Goal: Information Seeking & Learning: Learn about a topic

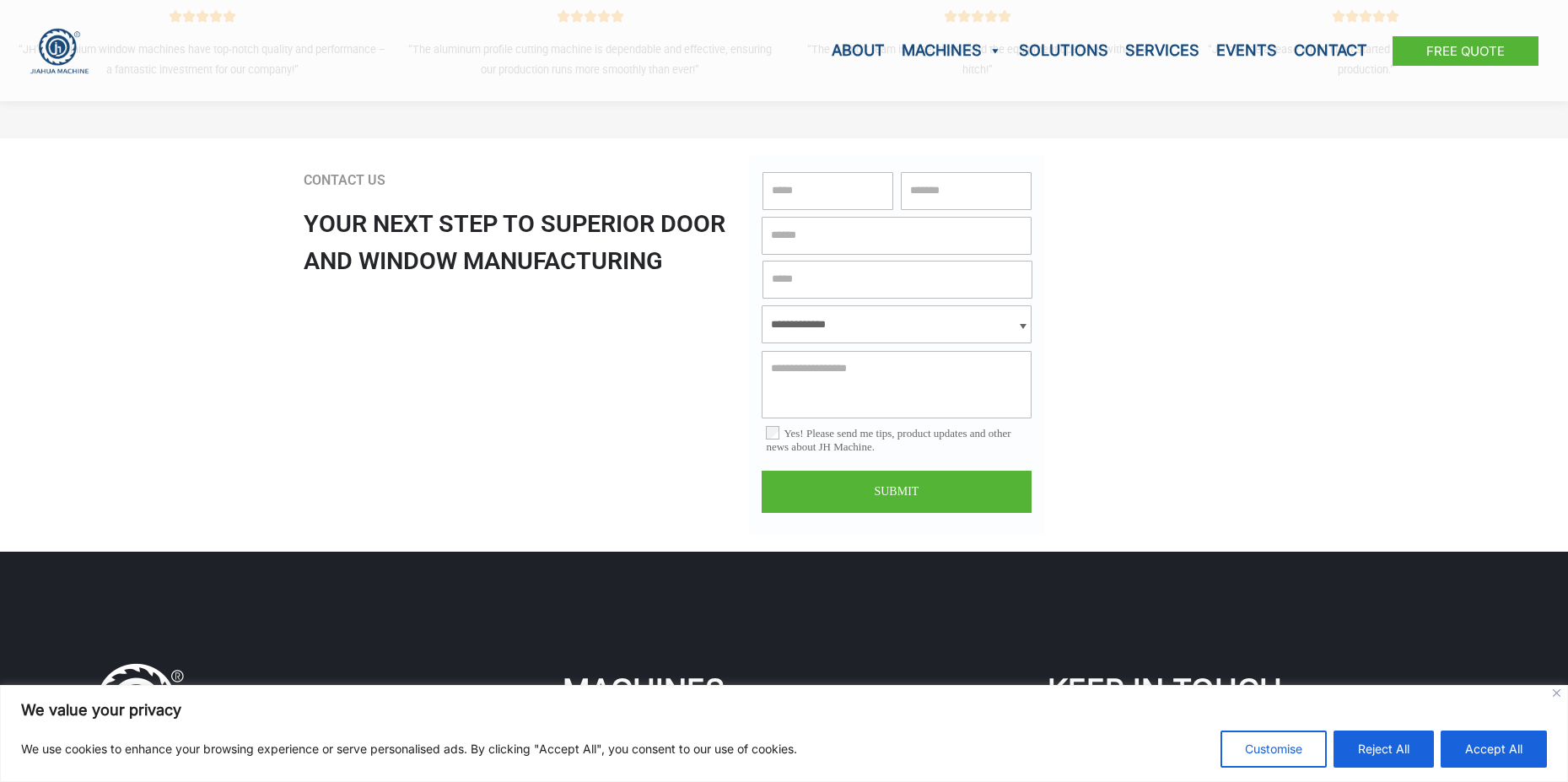
scroll to position [3878, 0]
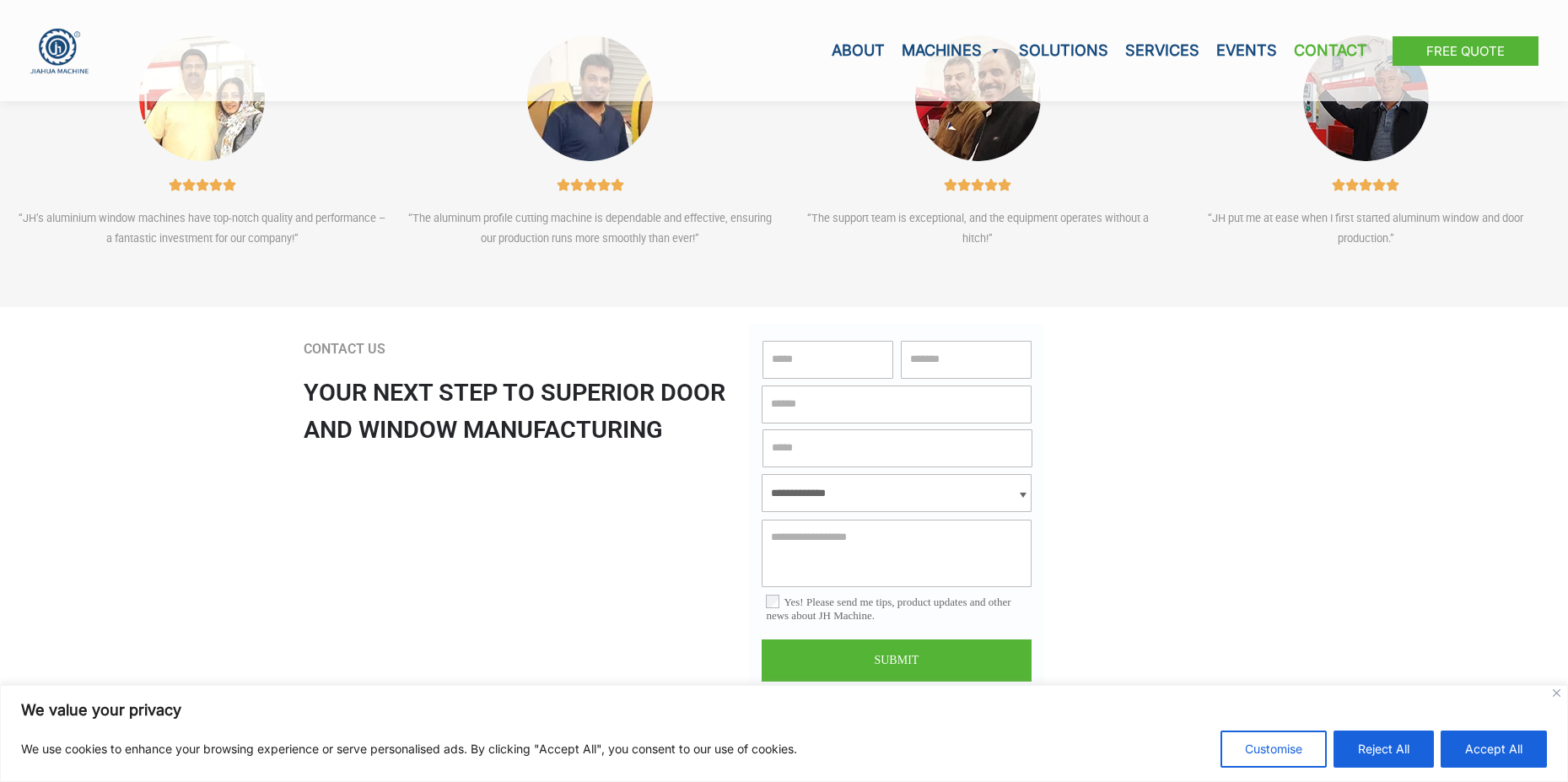
click at [1317, 47] on link "Contact" at bounding box center [1329, 50] width 90 height 101
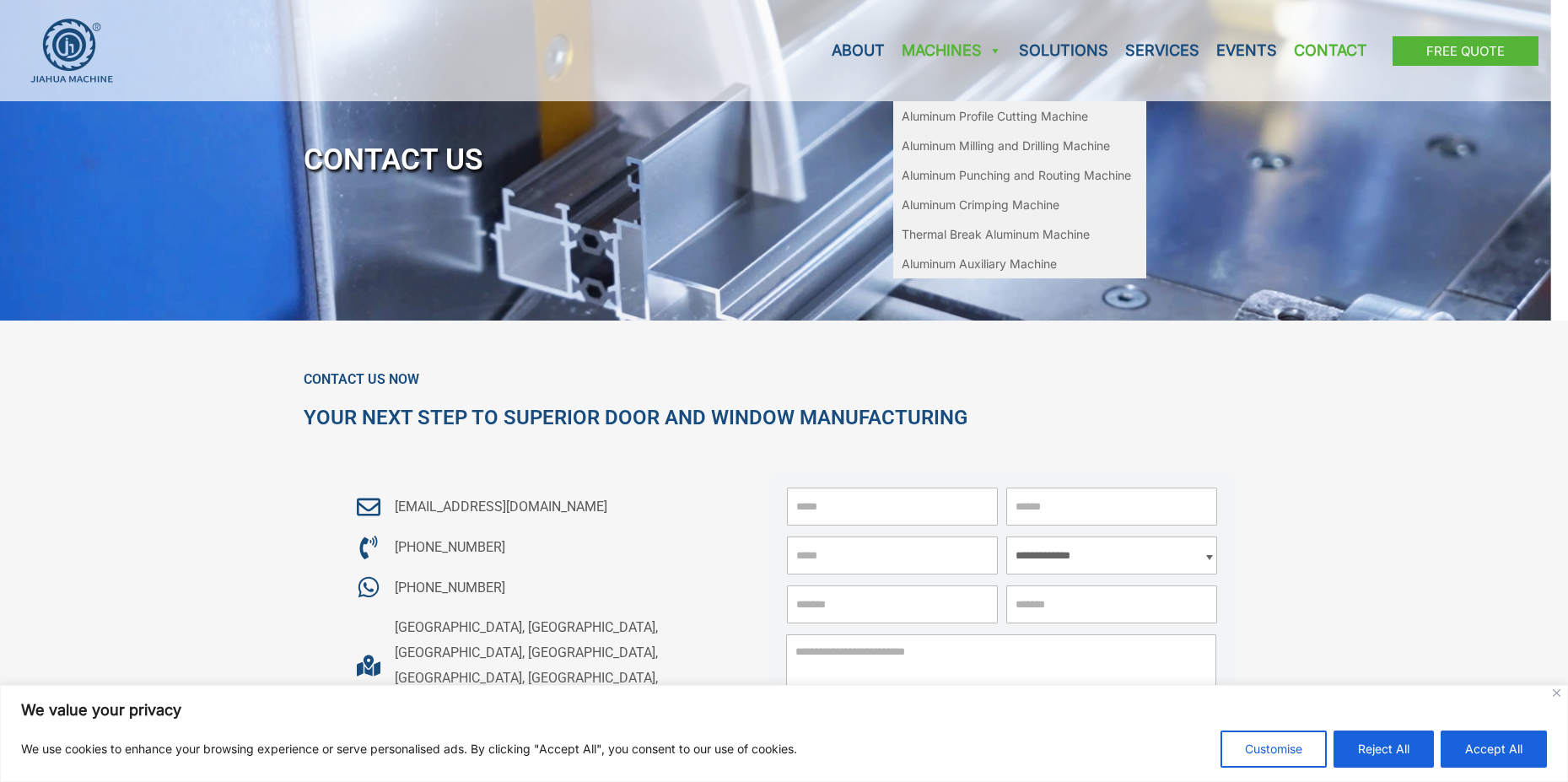
click at [931, 48] on link "Machines" at bounding box center [952, 50] width 117 height 101
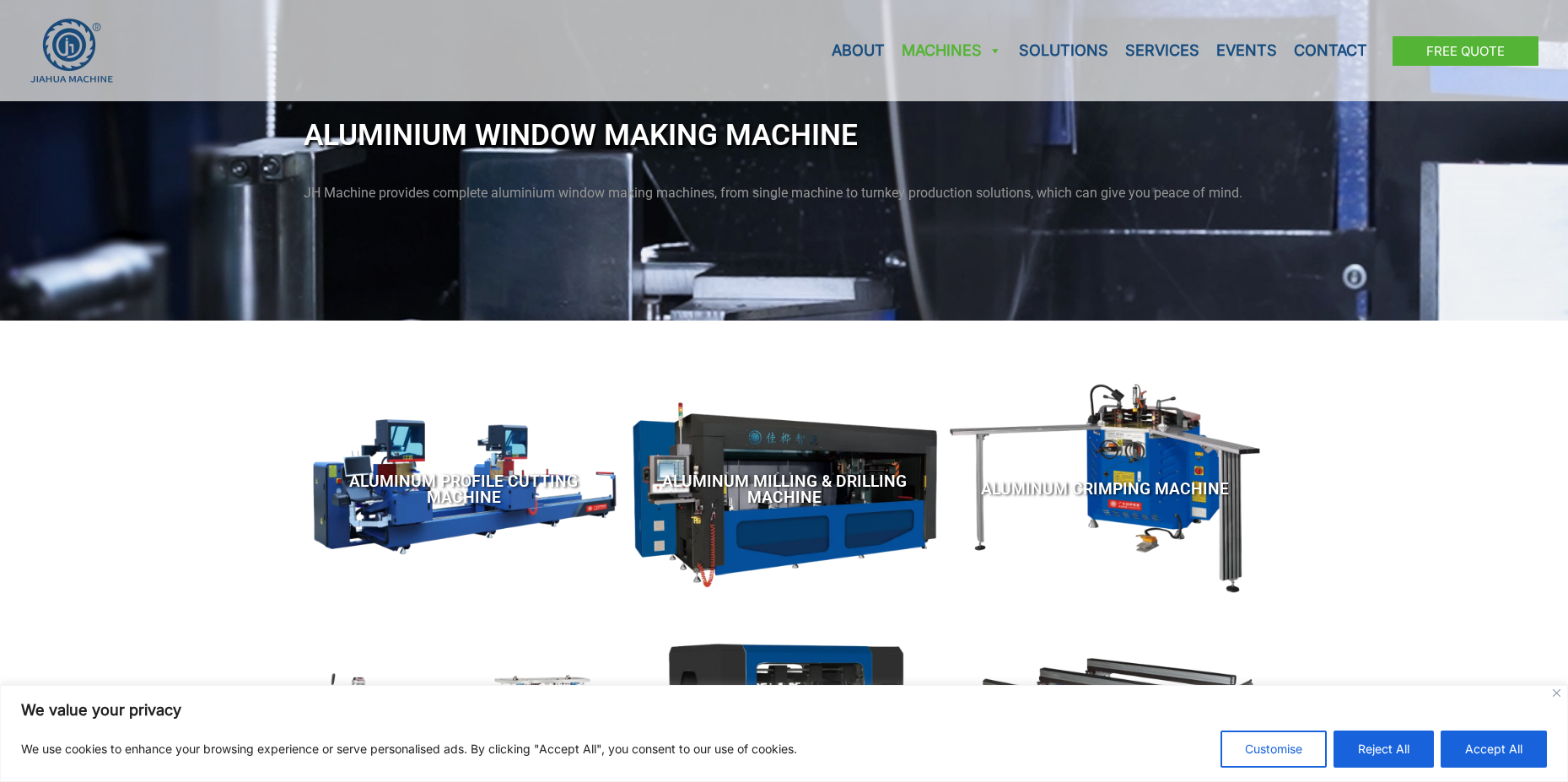
click at [134, 378] on div "Aluminum Profile Cutting Machine Aluminum Milling & Drilling Machine Aluminum C…" at bounding box center [784, 468] width 1568 height 295
